Goal: Information Seeking & Learning: Learn about a topic

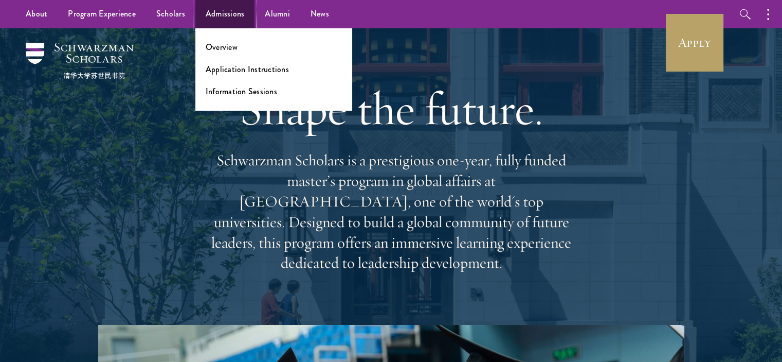
click at [208, 19] on link "Admissions" at bounding box center [225, 14] width 60 height 28
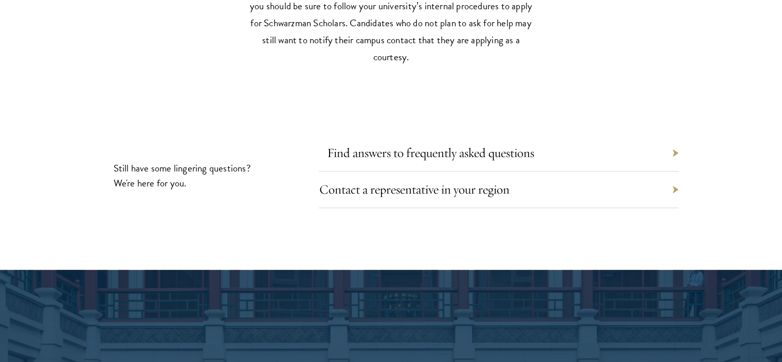
scroll to position [4938, 0]
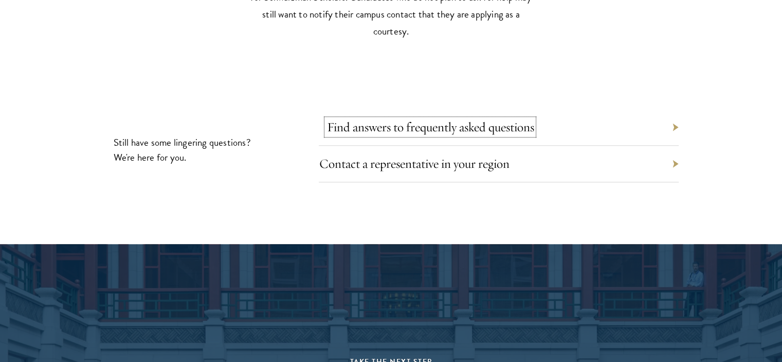
click at [488, 127] on link "Find answers to frequently asked questions" at bounding box center [430, 127] width 207 height 16
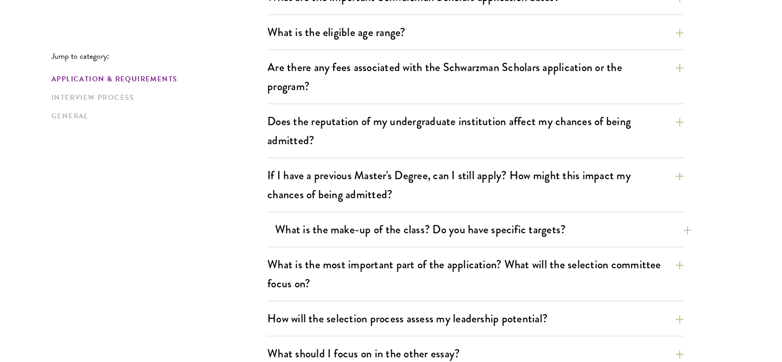
scroll to position [463, 0]
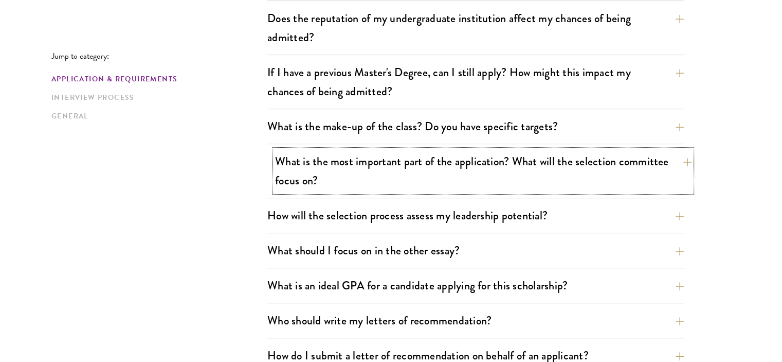
click at [481, 171] on button "What is the most important part of the application? What will the selection com…" at bounding box center [483, 171] width 417 height 42
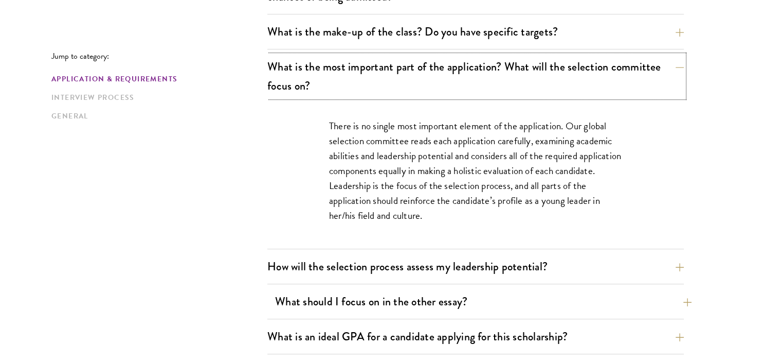
scroll to position [617, 0]
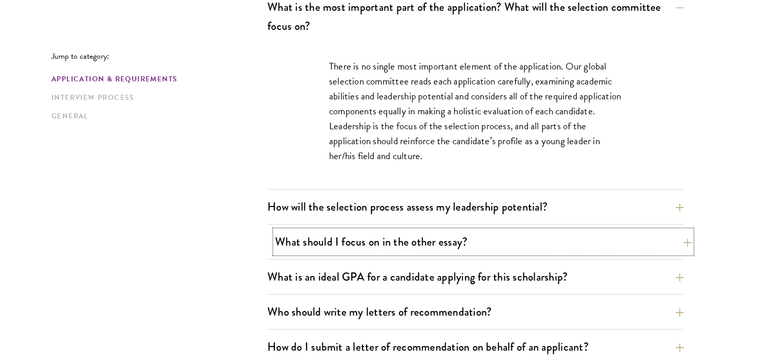
click at [455, 244] on button "What should I focus on in the other essay?" at bounding box center [483, 241] width 417 height 23
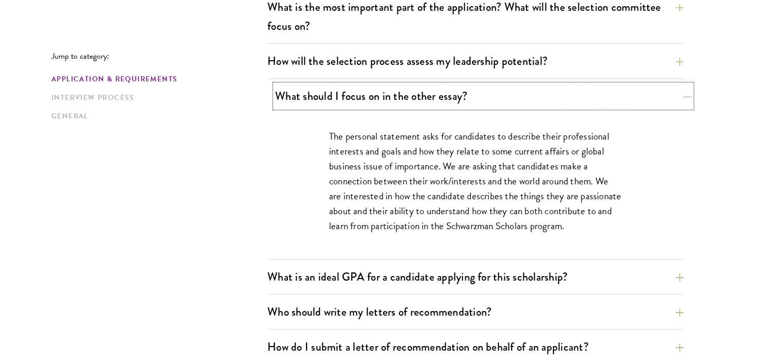
click at [453, 101] on button "What should I focus on in the other essay?" at bounding box center [483, 95] width 417 height 23
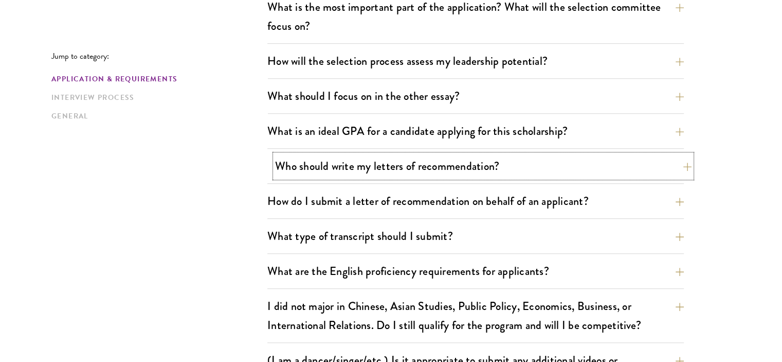
click at [470, 173] on button "Who should write my letters of recommendation?" at bounding box center [483, 165] width 417 height 23
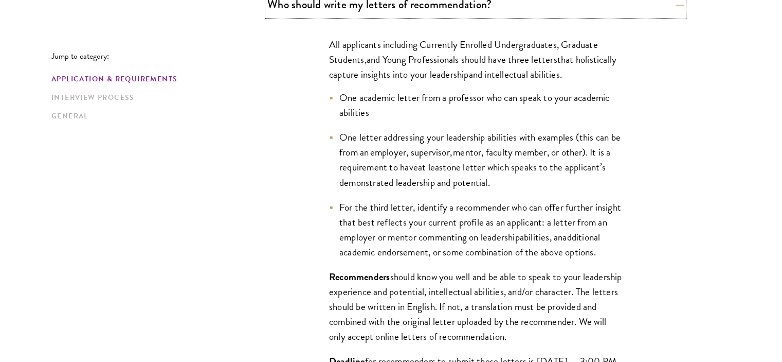
scroll to position [823, 0]
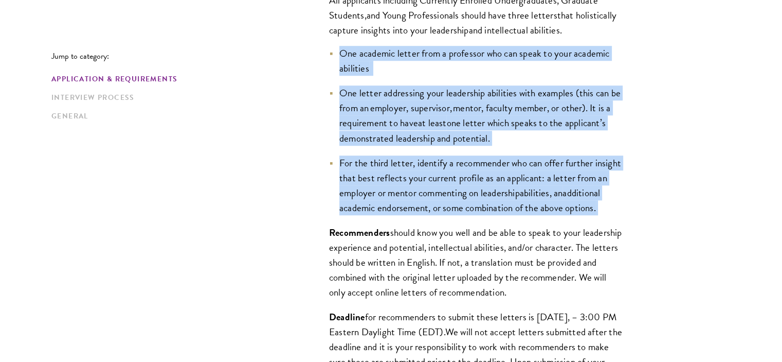
drag, startPoint x: 401, startPoint y: 220, endPoint x: 325, endPoint y: 49, distance: 187.0
click at [325, 49] on div "All applicants including Currently Enrolled Undergraduates, Graduate Students ,…" at bounding box center [475, 201] width 355 height 448
copy ul "One academic letter from a professor who can speak to your academic abilities O…"
